Goal: Check status: Check status

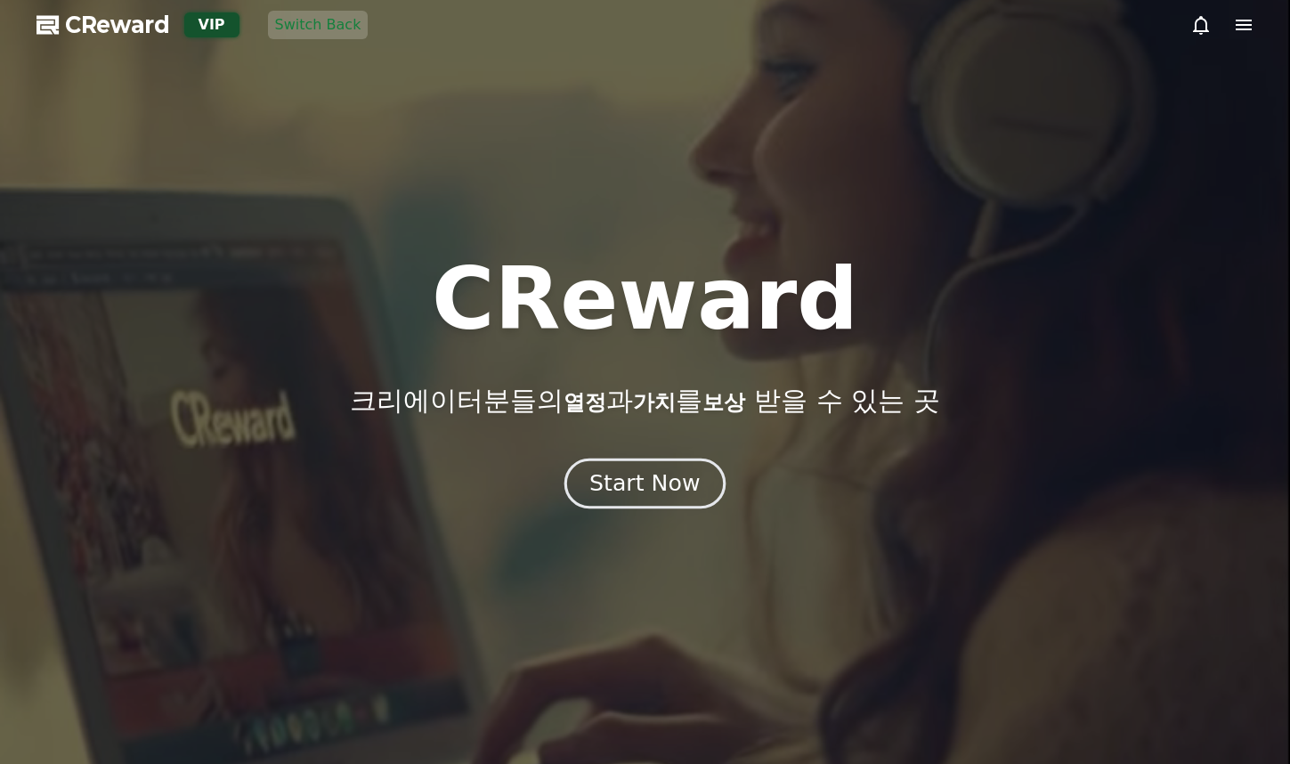
click at [629, 467] on button "Start Now" at bounding box center [644, 484] width 161 height 51
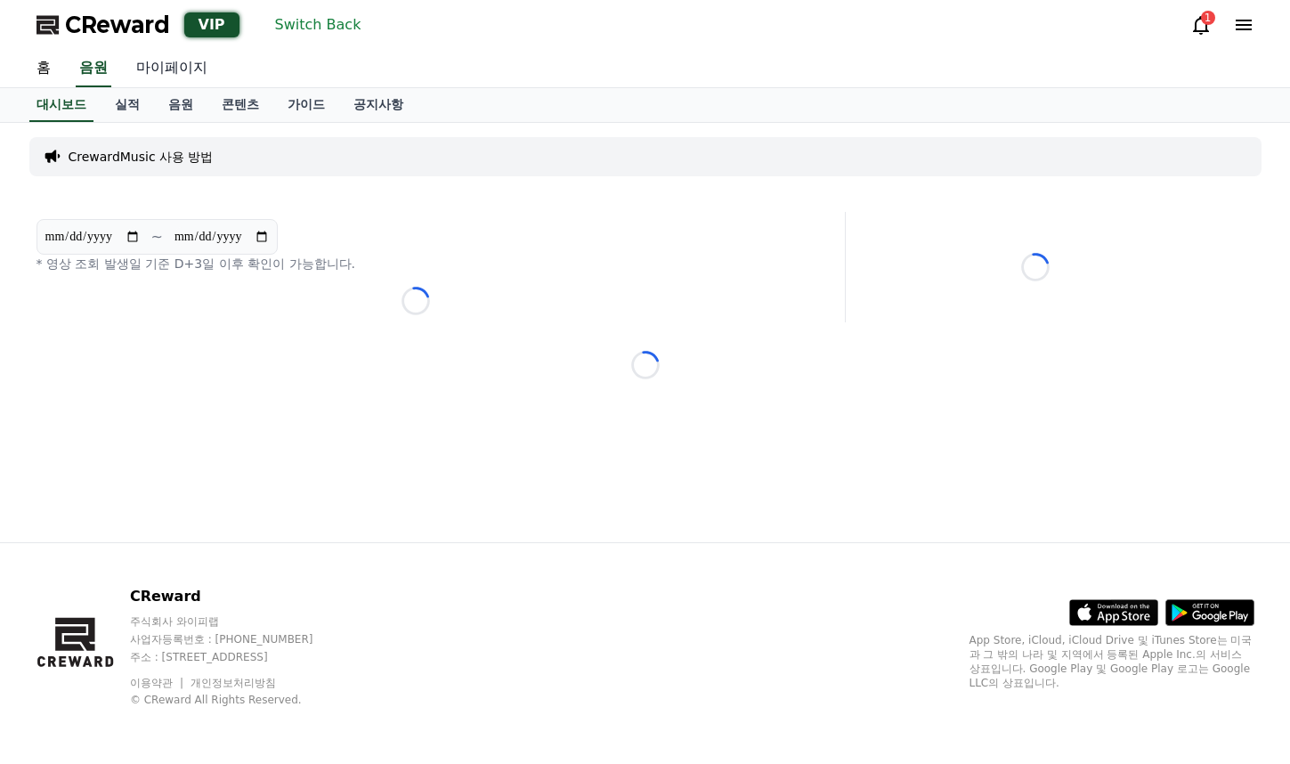
click at [179, 70] on link "마이페이지" at bounding box center [172, 68] width 100 height 37
select select "**********"
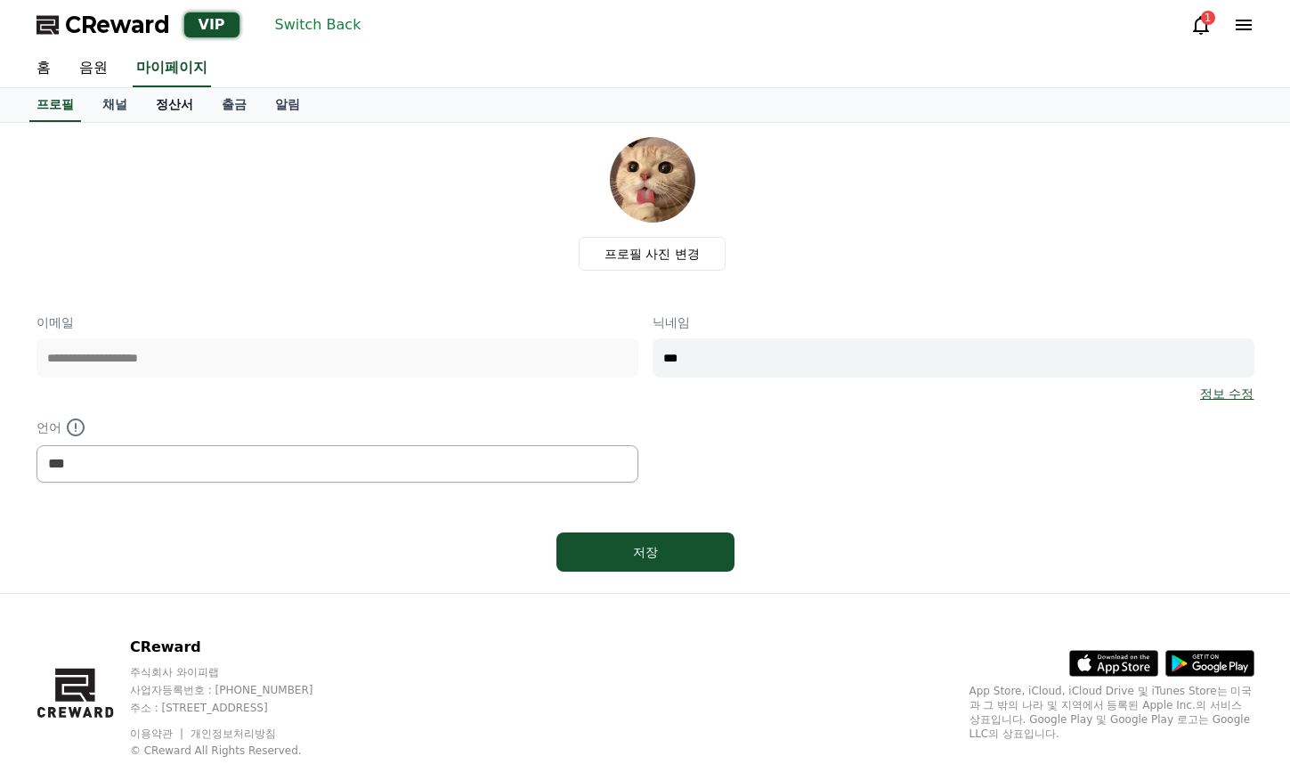
click at [169, 104] on link "정산서" at bounding box center [175, 105] width 66 height 34
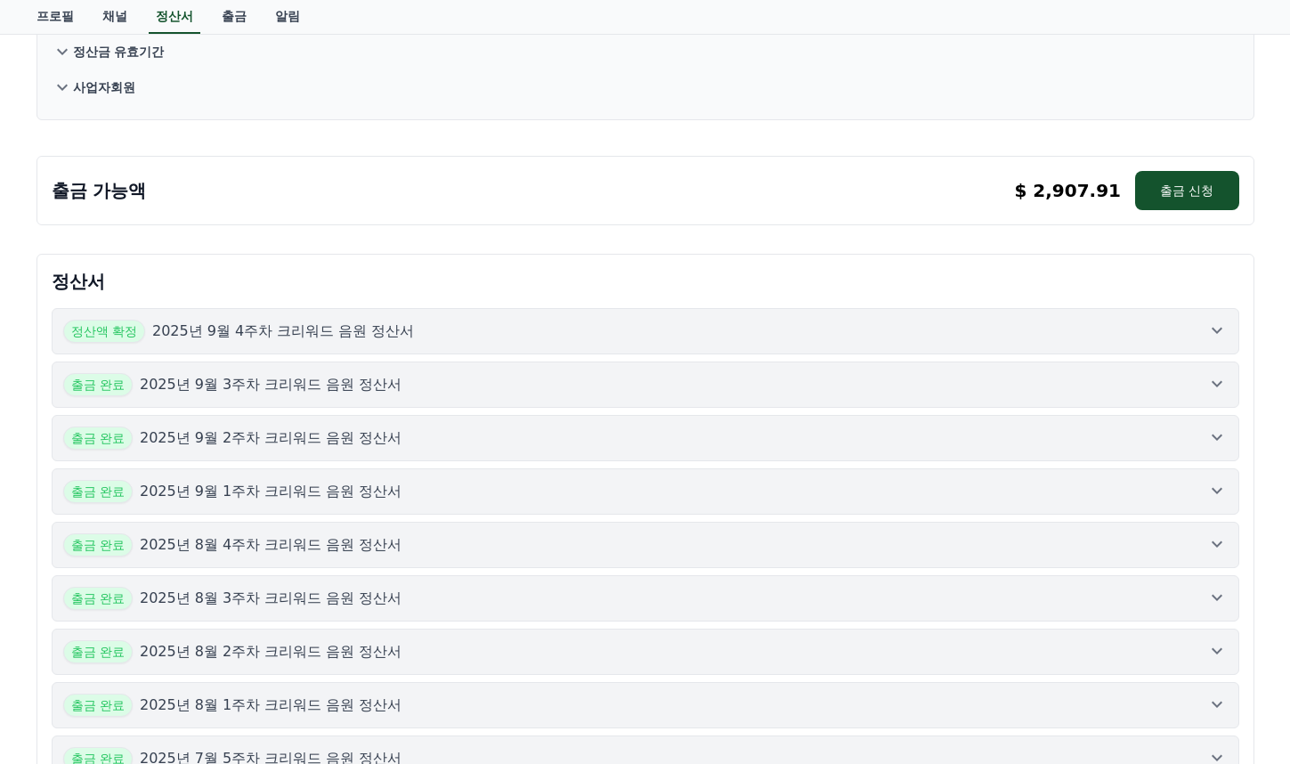
scroll to position [267, 0]
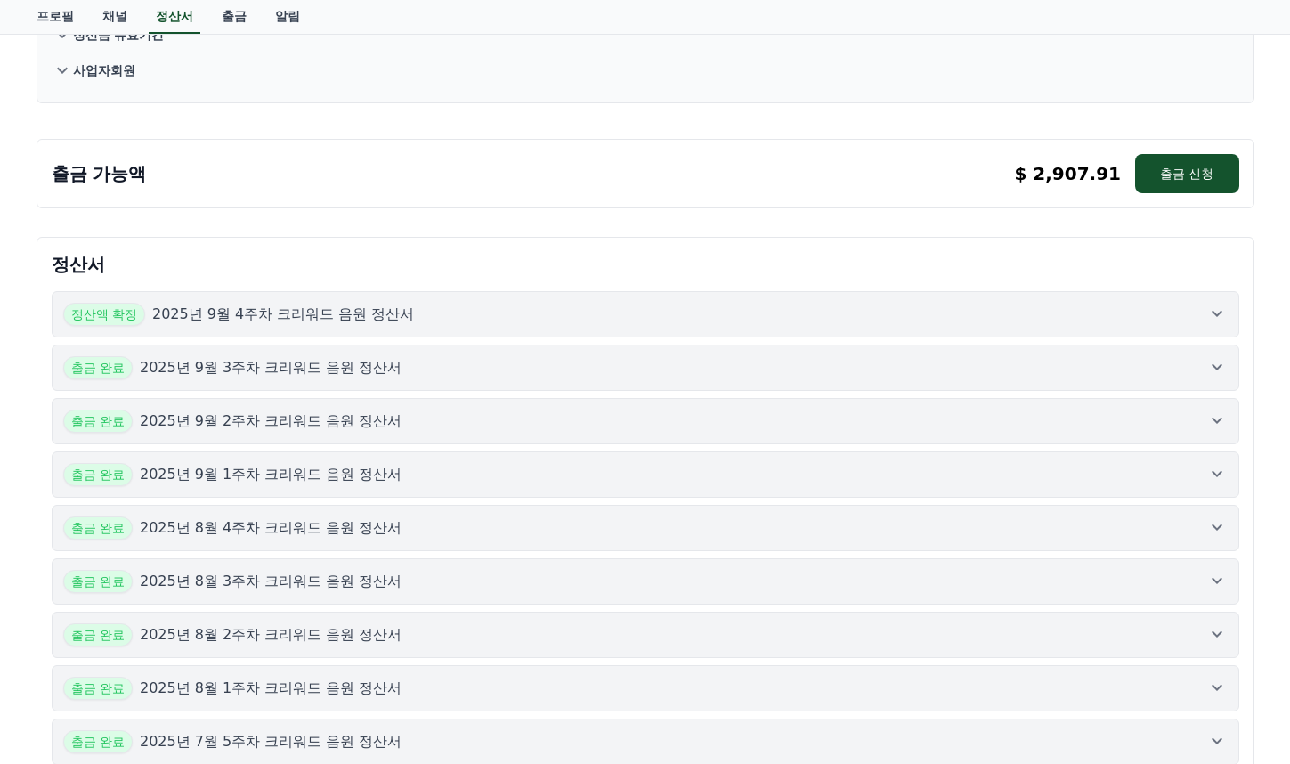
click at [527, 320] on div "정산액 확정 2025년 9월 4주차 크리워드 음원 정산서" at bounding box center [645, 314] width 1165 height 23
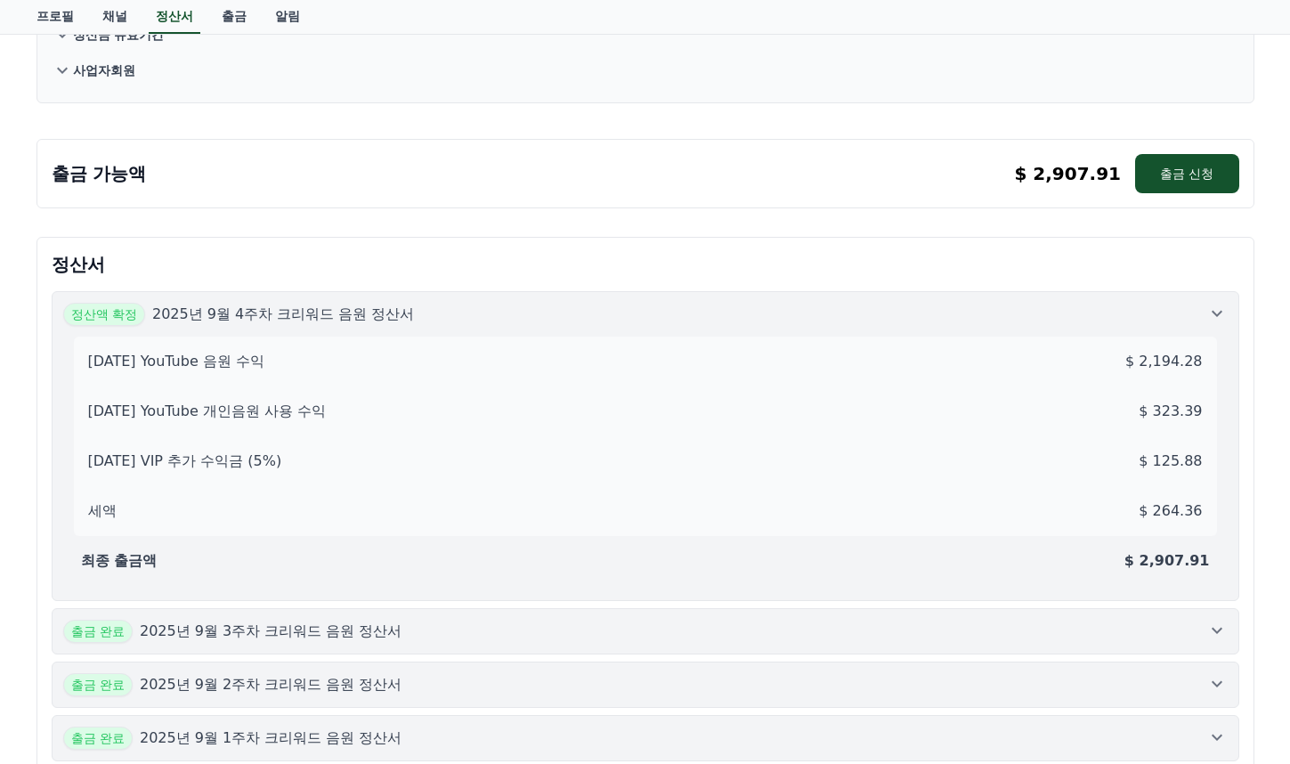
click at [466, 306] on div "정산액 확정 2025년 9월 4주차 크리워드 음원 정산서" at bounding box center [645, 314] width 1165 height 23
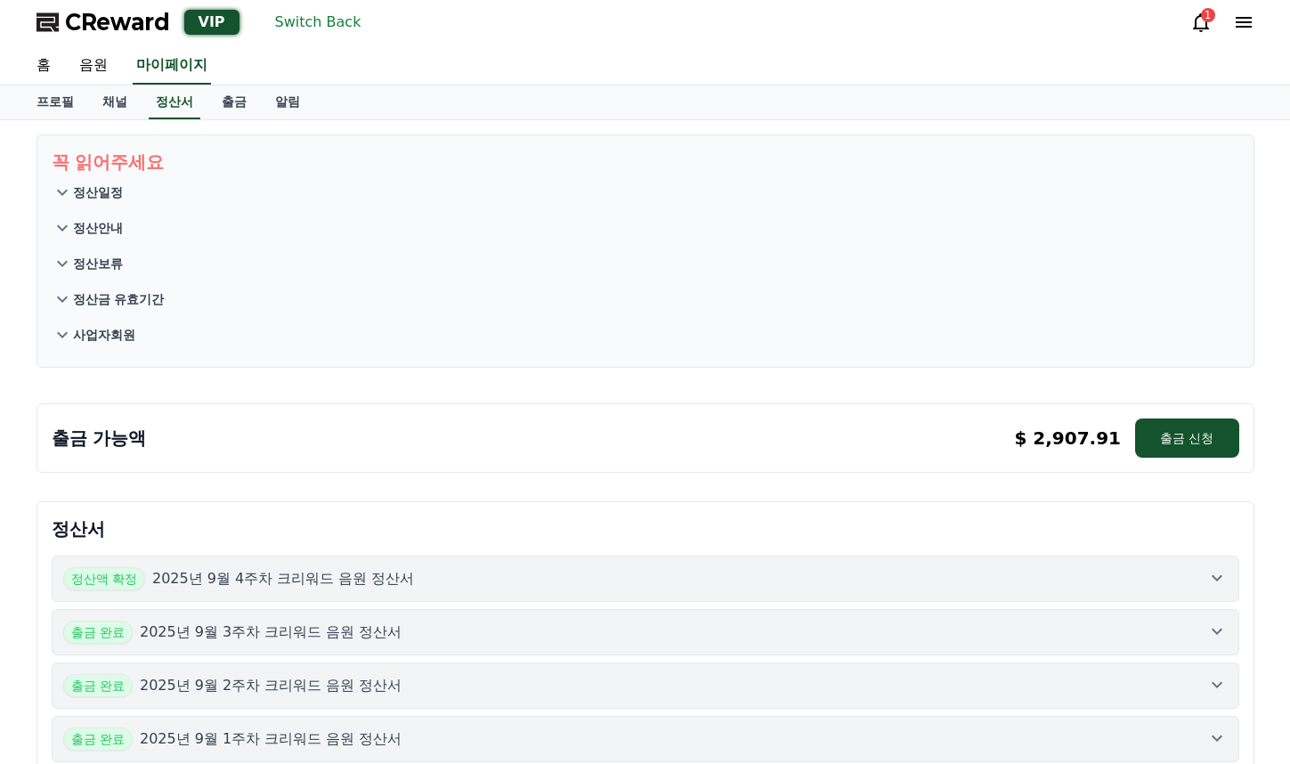
scroll to position [0, 0]
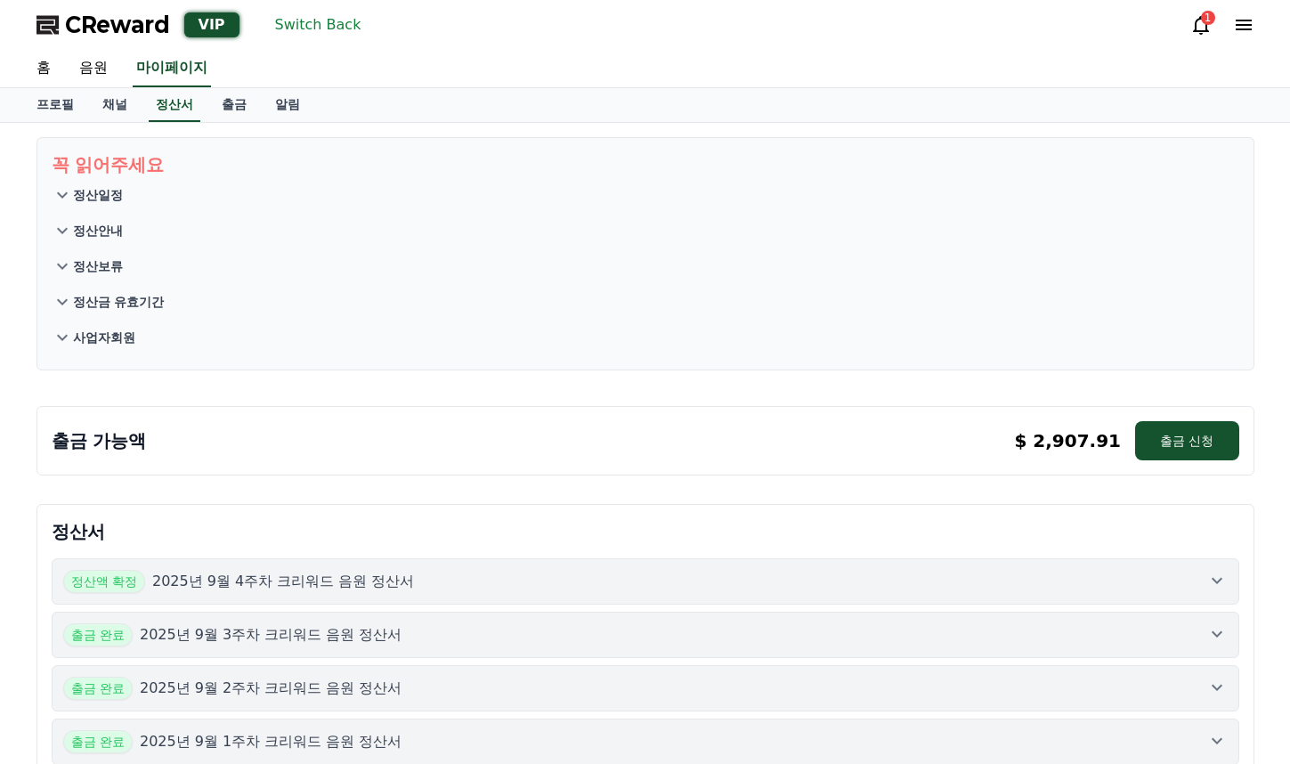
click at [288, 27] on button "Switch Back" at bounding box center [318, 25] width 101 height 28
